Goal: Information Seeking & Learning: Learn about a topic

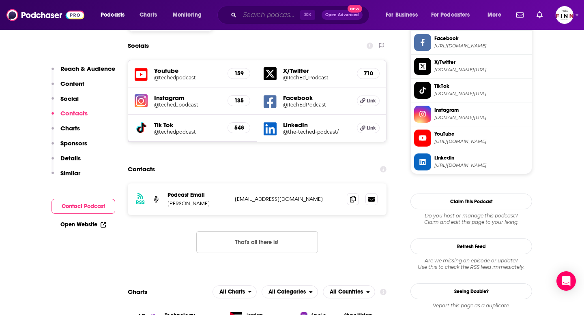
click at [252, 16] on input "Search podcasts, credits, & more..." at bounding box center [270, 15] width 60 height 13
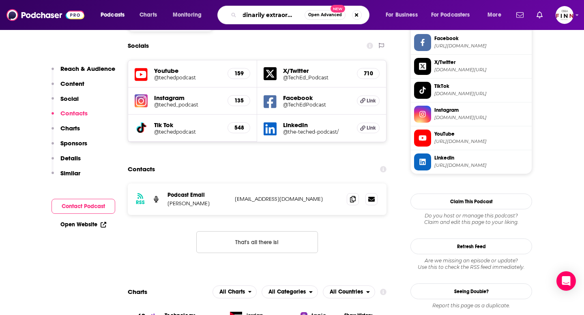
type input "ordinarily extraordinary"
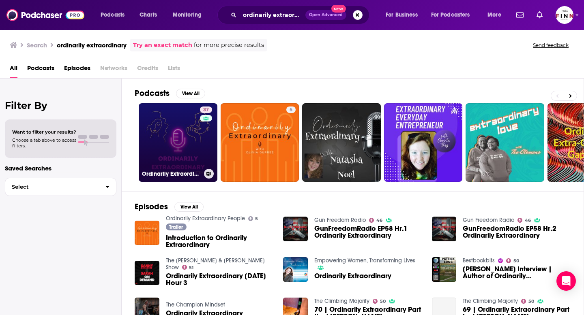
click at [202, 145] on div "37" at bounding box center [207, 138] width 14 height 62
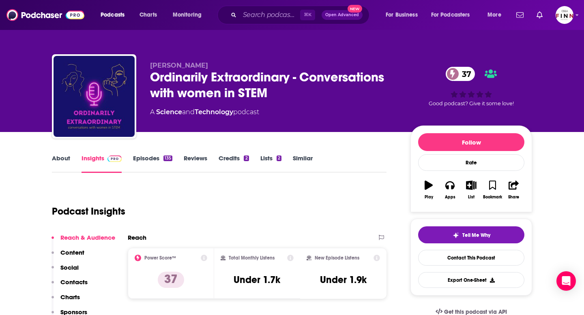
click at [64, 156] on link "About" at bounding box center [61, 163] width 18 height 19
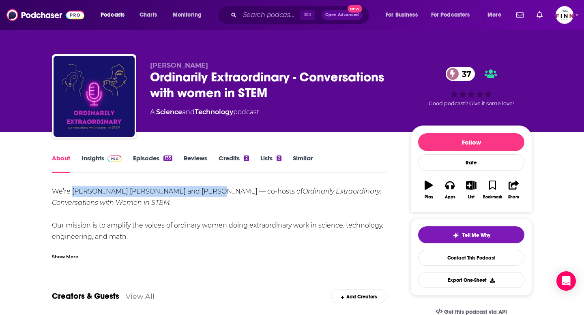
drag, startPoint x: 72, startPoint y: 191, endPoint x: 198, endPoint y: 192, distance: 125.7
click at [198, 192] on div "We’re [PERSON_NAME] [PERSON_NAME] and [PERSON_NAME] — co-hosts of Ordinarily Ex…" at bounding box center [219, 288] width 334 height 204
copy div "[PERSON_NAME] [PERSON_NAME] and [PERSON_NAME]"
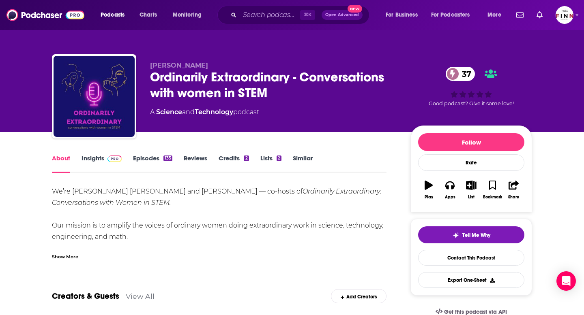
click at [73, 255] on div "Show More" at bounding box center [65, 257] width 26 height 8
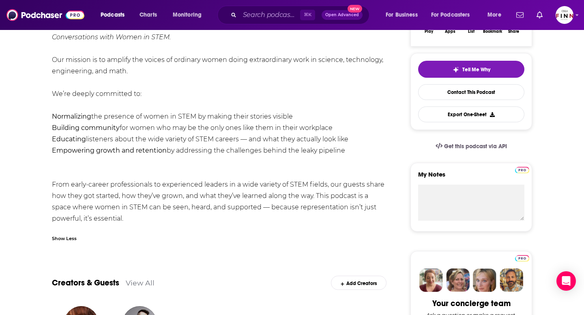
scroll to position [167, 0]
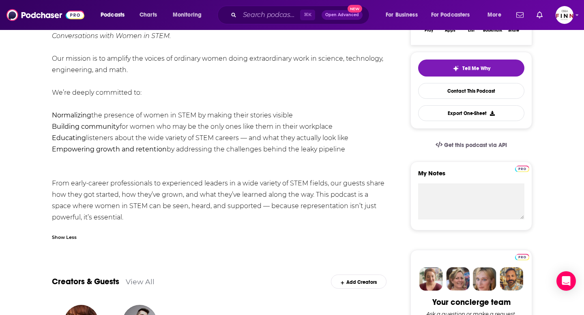
click at [126, 218] on div "We’re [PERSON_NAME] [PERSON_NAME] and [PERSON_NAME] — co-hosts of Ordinarily Ex…" at bounding box center [219, 121] width 334 height 204
drag, startPoint x: 348, startPoint y: 149, endPoint x: 45, endPoint y: 60, distance: 315.6
copy div "Our mission is to amplify the voices of ordinary women doing extraordinary work…"
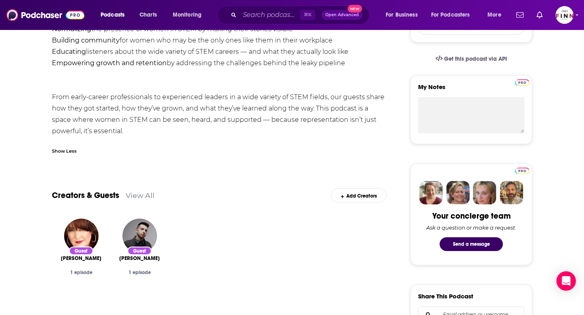
scroll to position [255, 0]
